Goal: Check status: Check status

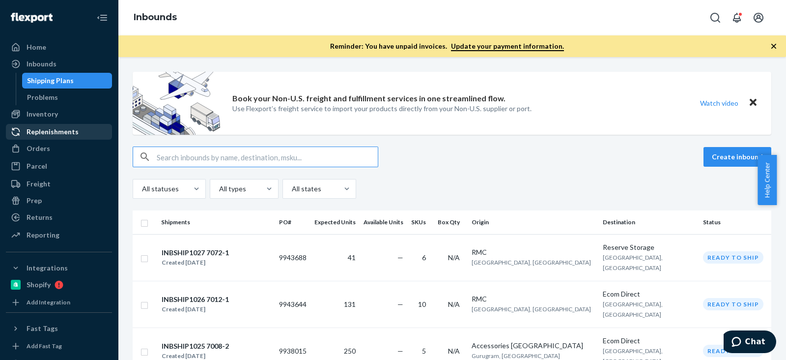
click at [42, 139] on link "Replenishments" at bounding box center [59, 132] width 106 height 16
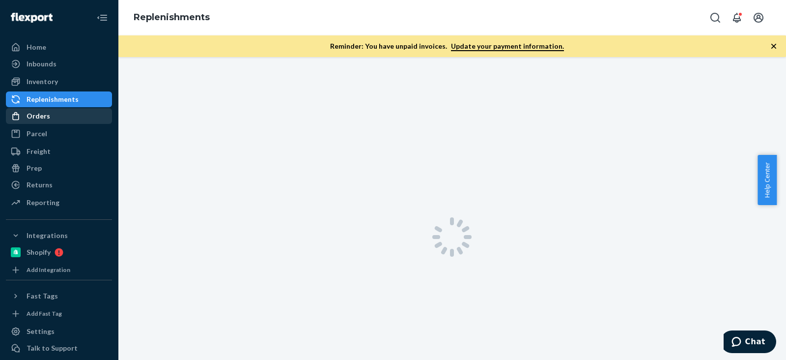
click at [42, 149] on ul "Home Inbounds Shipping Plans Problems Inventory Products Branded Packaging Repl…" at bounding box center [59, 125] width 106 height 172
click at [42, 111] on div "Orders" at bounding box center [39, 116] width 24 height 10
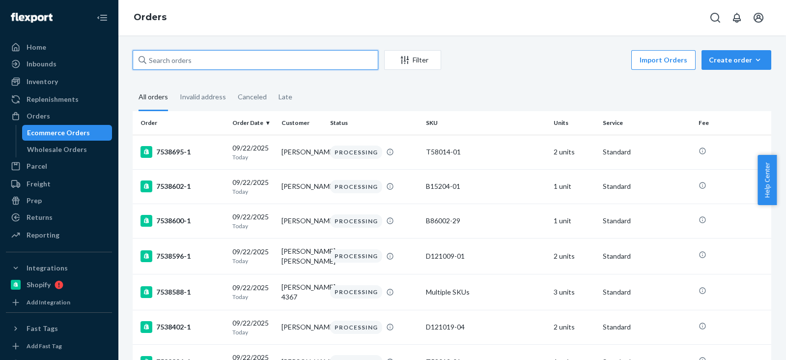
click at [179, 66] on div "Filter Import Orders Create order Ecommerce order Removal order All orders Inva…" at bounding box center [452, 197] width 668 height 324
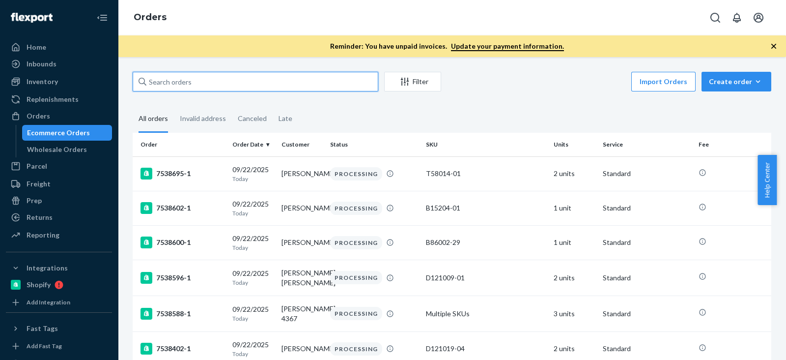
paste input "[PERSON_NAME]"
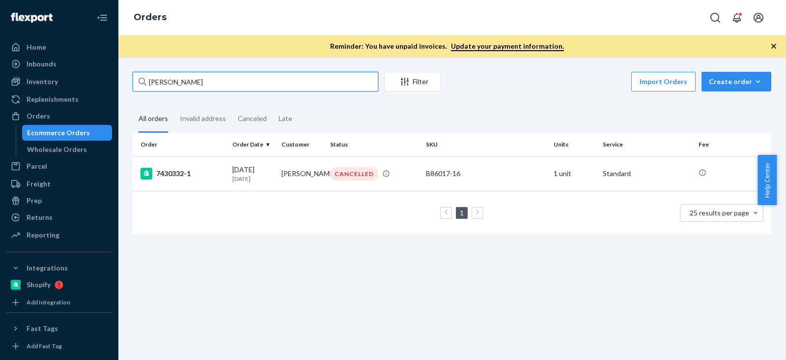
type input "[PERSON_NAME]"
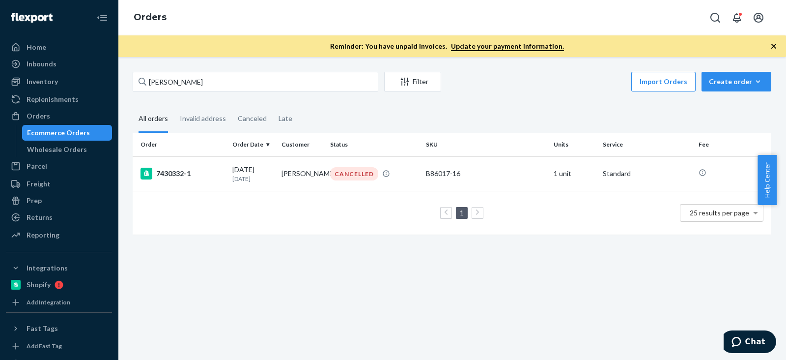
click at [276, 212] on div "1 25 results per page" at bounding box center [452, 212] width 623 height 31
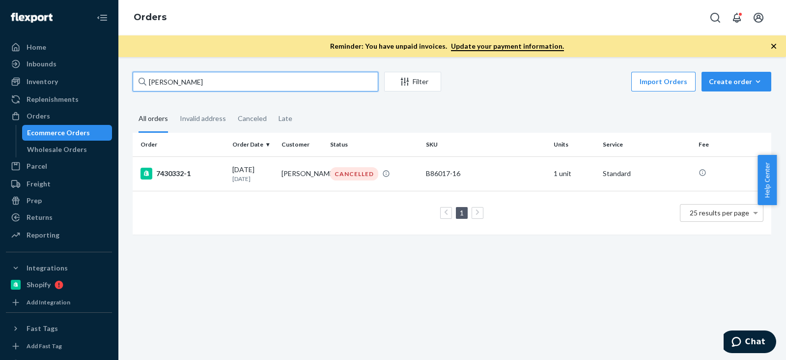
click at [251, 84] on input "[PERSON_NAME]" at bounding box center [256, 82] width 246 height 20
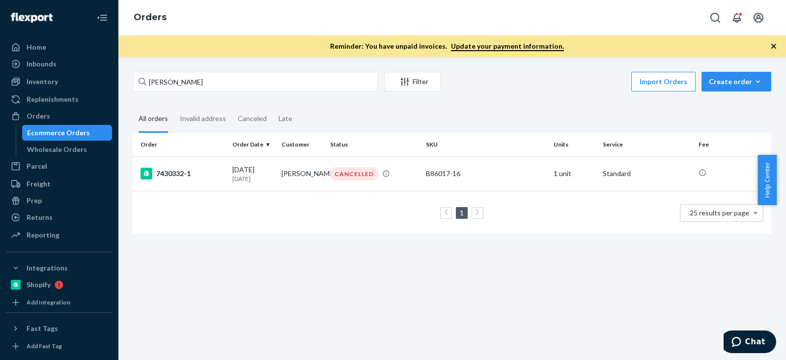
click at [296, 228] on div "1 25 results per page" at bounding box center [452, 212] width 623 height 31
click at [392, 114] on fieldset "All orders Invalid address Canceled Late" at bounding box center [452, 119] width 639 height 27
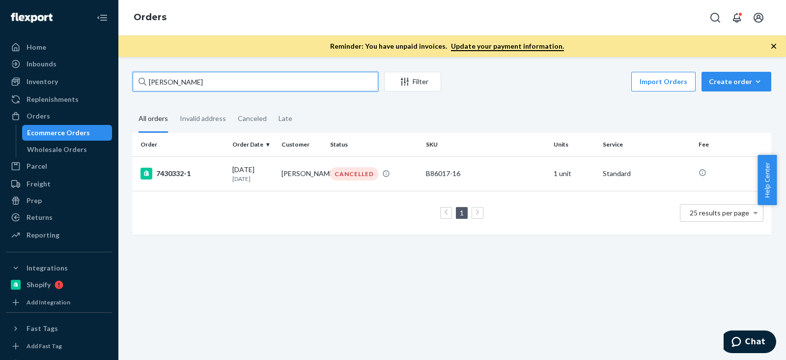
click at [267, 86] on input "Nicole Denett" at bounding box center [256, 82] width 246 height 20
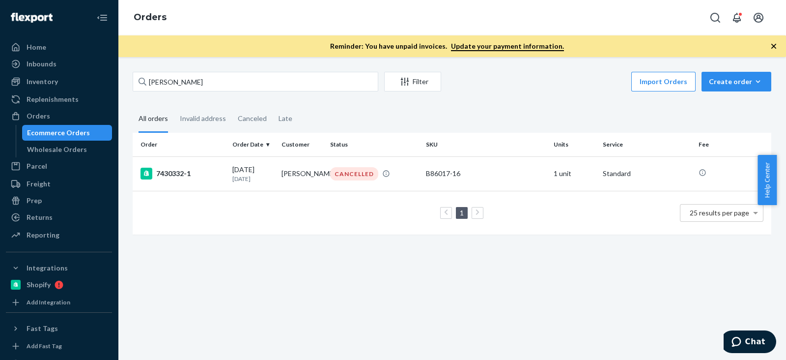
click at [248, 94] on div "Nicole Denett Filter Import Orders Create order Ecommerce order Removal order A…" at bounding box center [451, 158] width 653 height 172
drag, startPoint x: 460, startPoint y: 175, endPoint x: 413, endPoint y: 169, distance: 48.0
click at [413, 169] on tr "7430332-1 09/07/2025 15 days ago Nicole Denett CANCELLED B86017-16 1 unit Stand…" at bounding box center [452, 173] width 639 height 34
copy tr "B86017-16"
drag, startPoint x: 52, startPoint y: 77, endPoint x: 77, endPoint y: 86, distance: 26.6
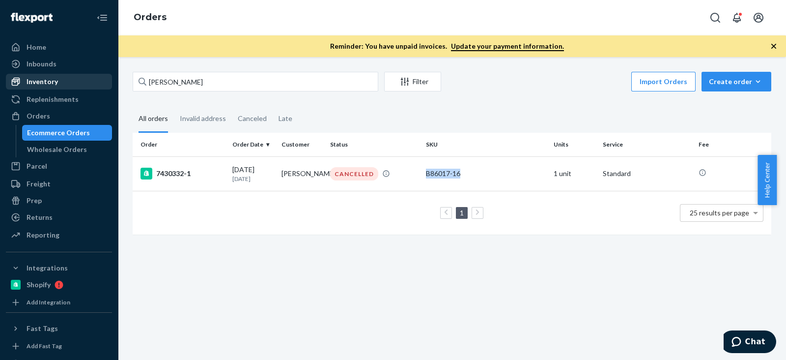
click at [52, 77] on div "Inventory" at bounding box center [42, 82] width 31 height 10
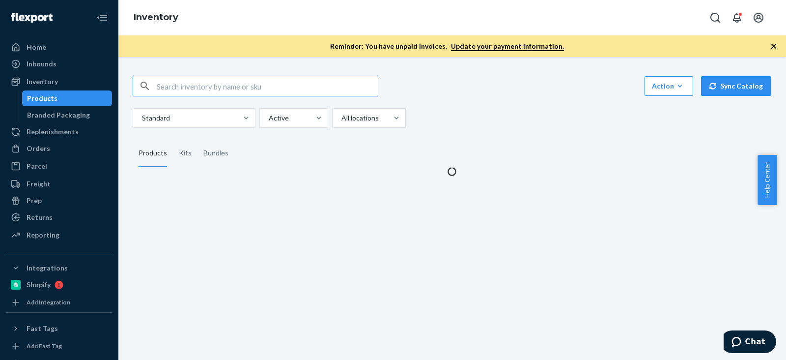
click at [206, 88] on input "text" at bounding box center [267, 86] width 221 height 20
drag, startPoint x: 171, startPoint y: 87, endPoint x: 136, endPoint y: 88, distance: 35.4
click at [136, 88] on div "B86017-16" at bounding box center [255, 86] width 245 height 20
type input "B86017-16"
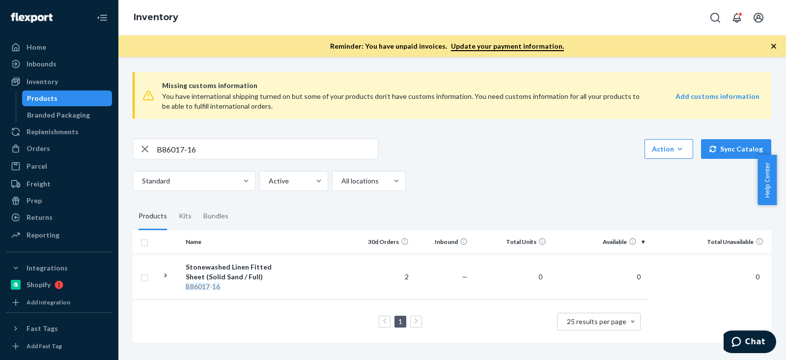
click at [659, 205] on fieldset "Products Kits Bundles" at bounding box center [452, 216] width 639 height 28
click at [224, 154] on input "B86017-16" at bounding box center [267, 149] width 221 height 20
click at [577, 160] on div "B86017-16 Action Create product Create kit or bundle Bulk create products Bulk …" at bounding box center [452, 165] width 639 height 52
